Goal: Task Accomplishment & Management: Use online tool/utility

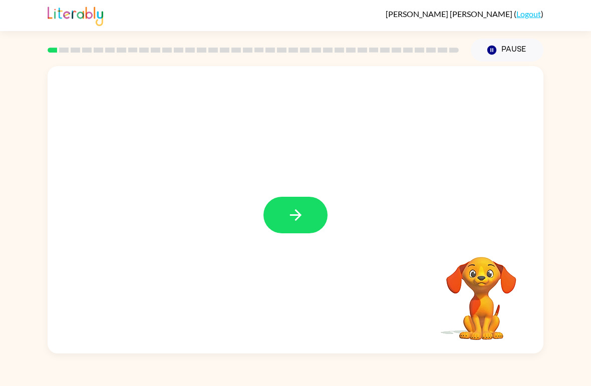
click at [293, 216] on icon "button" at bounding box center [296, 215] width 18 height 18
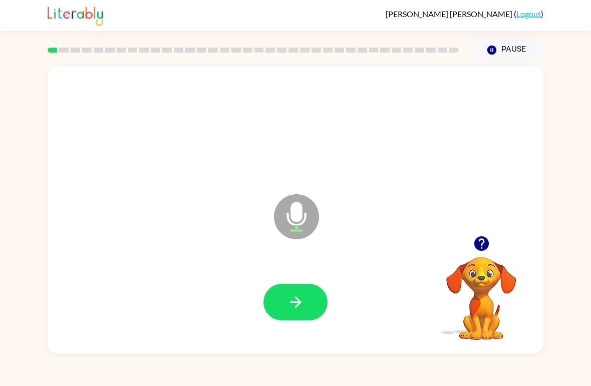
click at [293, 298] on icon "button" at bounding box center [296, 302] width 18 height 18
click at [307, 307] on button "button" at bounding box center [295, 302] width 64 height 37
click at [305, 308] on button "button" at bounding box center [295, 302] width 64 height 37
click at [295, 296] on icon "button" at bounding box center [296, 302] width 18 height 18
click at [302, 304] on icon "button" at bounding box center [296, 302] width 18 height 18
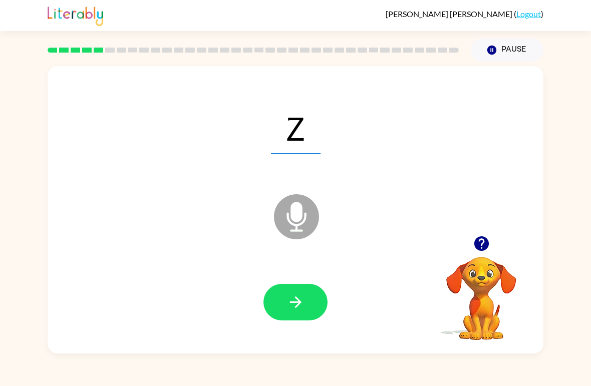
click at [299, 287] on button "button" at bounding box center [295, 302] width 64 height 37
click at [282, 293] on button "button" at bounding box center [295, 302] width 64 height 37
click at [310, 299] on button "button" at bounding box center [295, 302] width 64 height 37
click at [310, 306] on button "button" at bounding box center [295, 302] width 64 height 37
click at [305, 306] on button "button" at bounding box center [295, 302] width 64 height 37
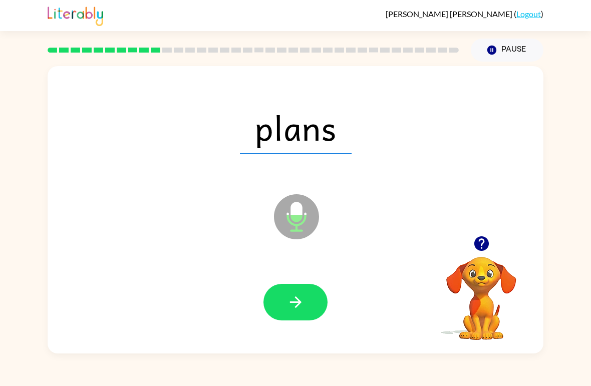
click at [294, 285] on button "button" at bounding box center [295, 302] width 64 height 37
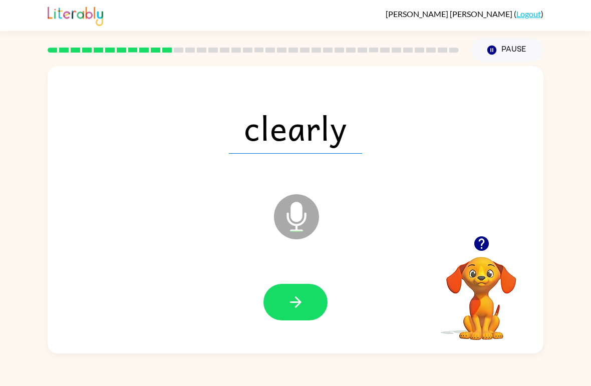
click at [296, 302] on icon "button" at bounding box center [296, 302] width 18 height 18
click at [305, 296] on button "button" at bounding box center [295, 302] width 64 height 37
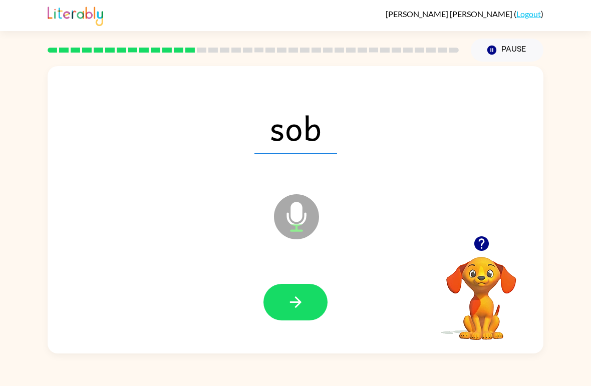
click at [286, 302] on button "button" at bounding box center [295, 302] width 64 height 37
click at [296, 297] on icon "button" at bounding box center [296, 302] width 18 height 18
click at [290, 296] on icon "button" at bounding box center [296, 302] width 18 height 18
click at [295, 307] on icon "button" at bounding box center [296, 302] width 18 height 18
click at [302, 305] on icon "button" at bounding box center [296, 302] width 18 height 18
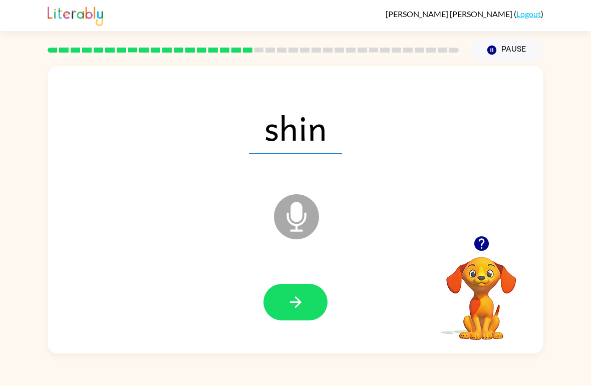
click at [298, 311] on icon "button" at bounding box center [296, 302] width 18 height 18
click at [306, 301] on button "button" at bounding box center [295, 302] width 64 height 37
click at [308, 299] on button "button" at bounding box center [295, 302] width 64 height 37
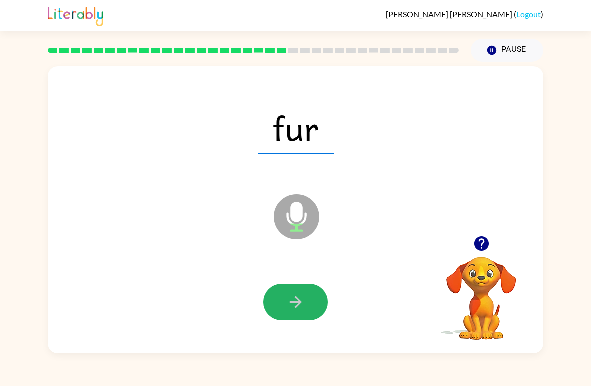
click at [299, 311] on icon "button" at bounding box center [296, 302] width 18 height 18
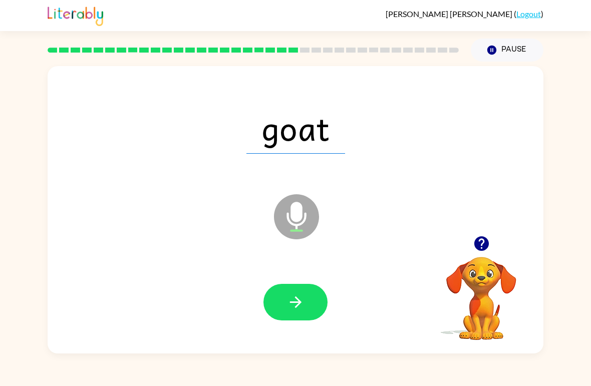
click at [300, 311] on icon "button" at bounding box center [296, 302] width 18 height 18
click at [298, 313] on button "button" at bounding box center [295, 302] width 64 height 37
click at [324, 308] on button "button" at bounding box center [295, 302] width 64 height 37
click at [300, 303] on icon "button" at bounding box center [295, 302] width 12 height 12
click at [306, 306] on button "button" at bounding box center [295, 302] width 64 height 37
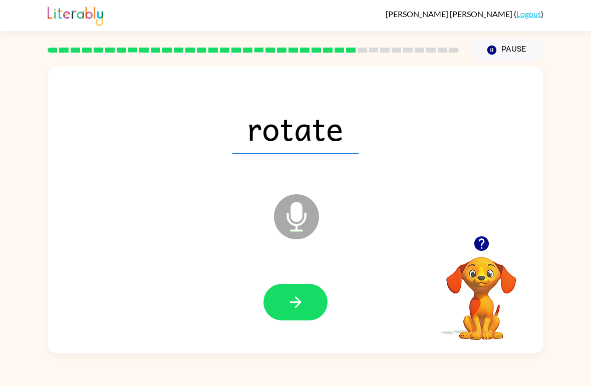
click at [295, 300] on icon "button" at bounding box center [296, 302] width 18 height 18
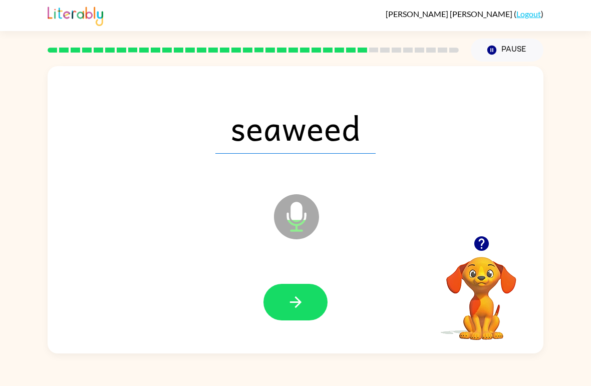
click at [292, 307] on icon "button" at bounding box center [296, 302] width 18 height 18
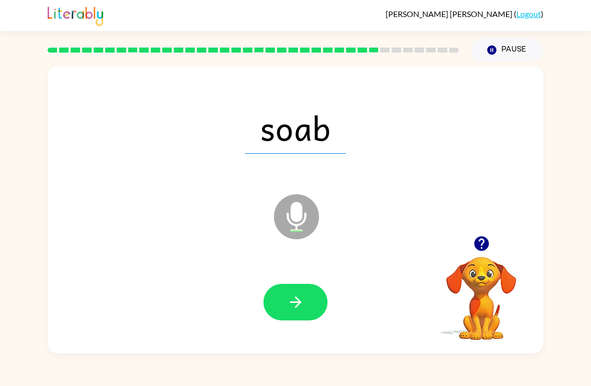
click at [308, 320] on button "button" at bounding box center [295, 302] width 64 height 37
click at [296, 292] on button "button" at bounding box center [295, 302] width 64 height 37
click at [299, 304] on icon "button" at bounding box center [295, 302] width 12 height 12
click at [298, 318] on button "button" at bounding box center [295, 302] width 64 height 37
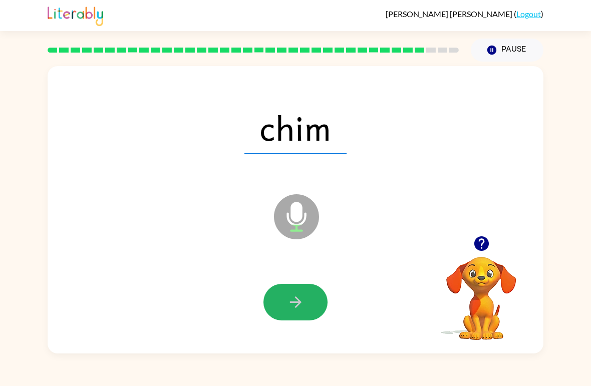
click at [303, 317] on button "button" at bounding box center [295, 302] width 64 height 37
click at [309, 305] on button "button" at bounding box center [295, 302] width 64 height 37
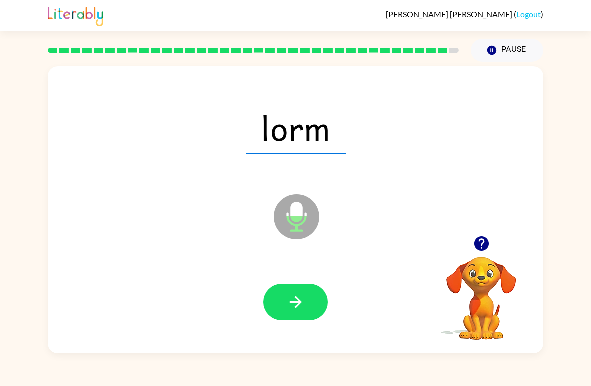
click at [307, 301] on button "button" at bounding box center [295, 302] width 64 height 37
